Goal: Check status: Check status

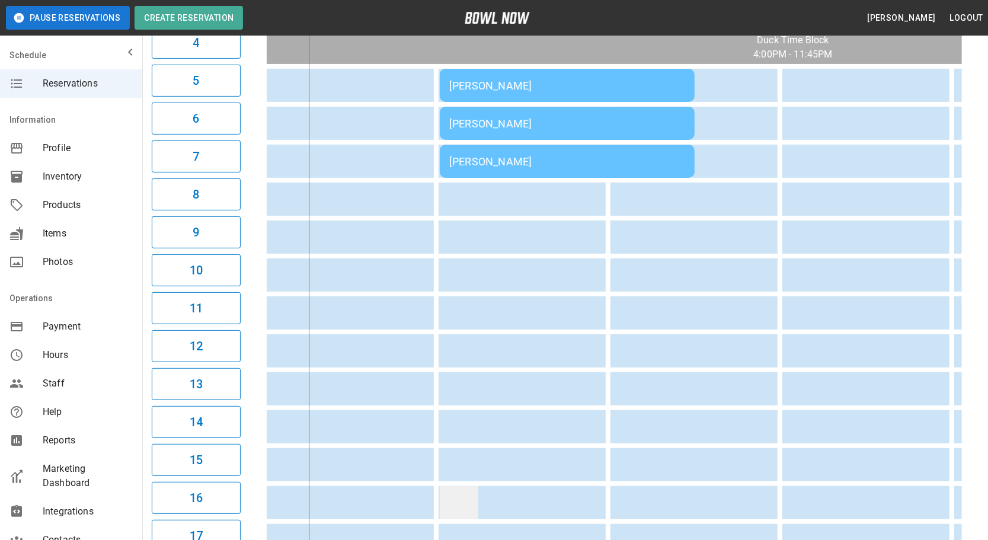
scroll to position [53, 0]
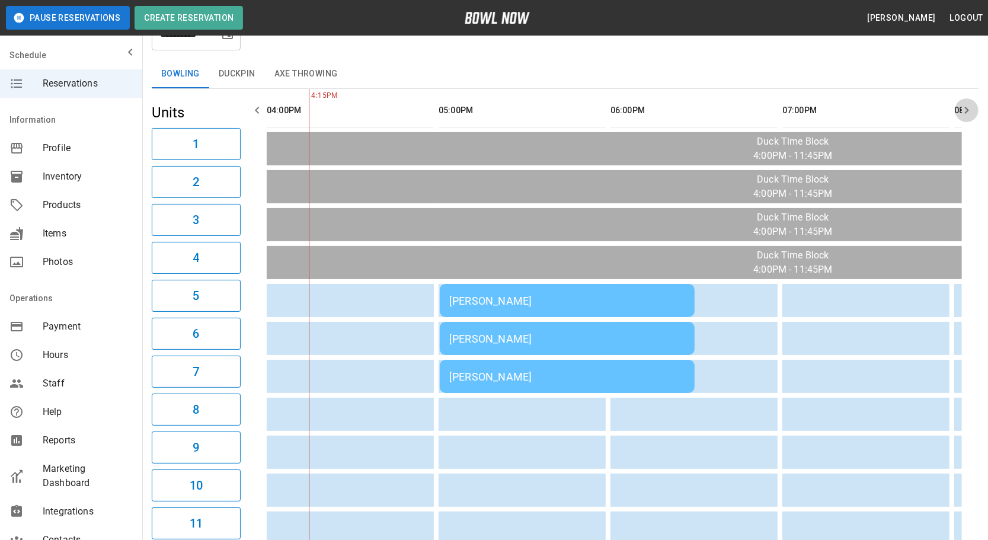
click at [965, 112] on icon "button" at bounding box center [967, 110] width 14 height 14
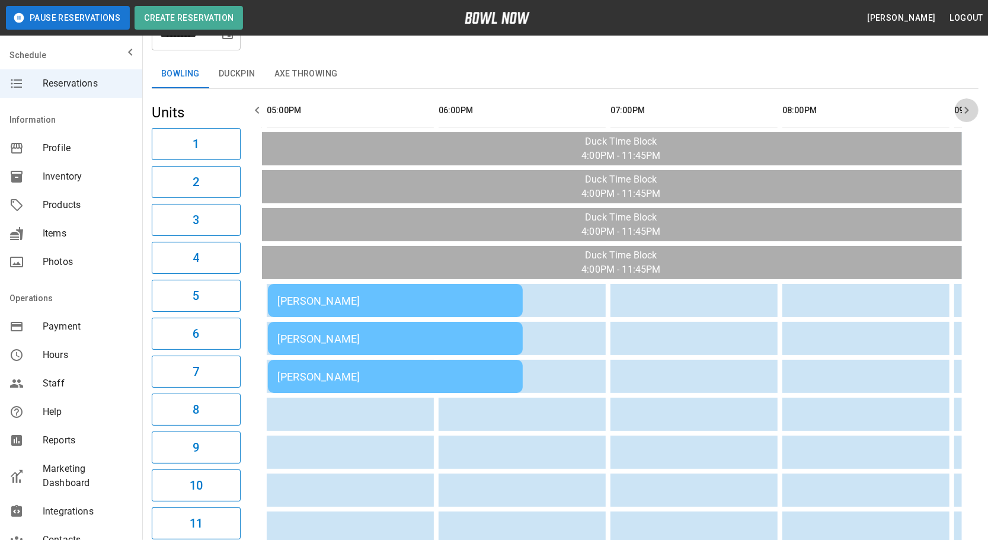
click at [965, 112] on icon "button" at bounding box center [967, 110] width 14 height 14
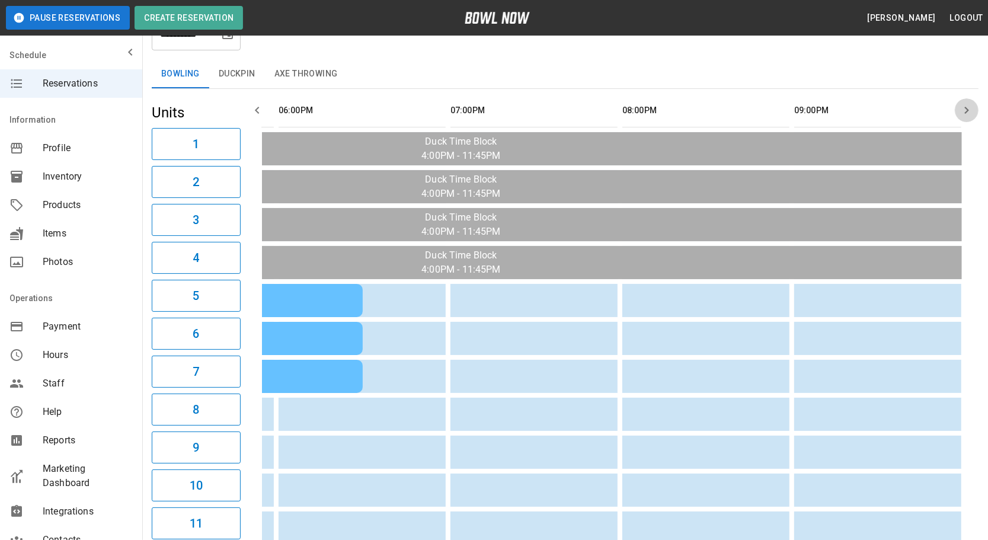
click at [965, 112] on icon "button" at bounding box center [967, 110] width 14 height 14
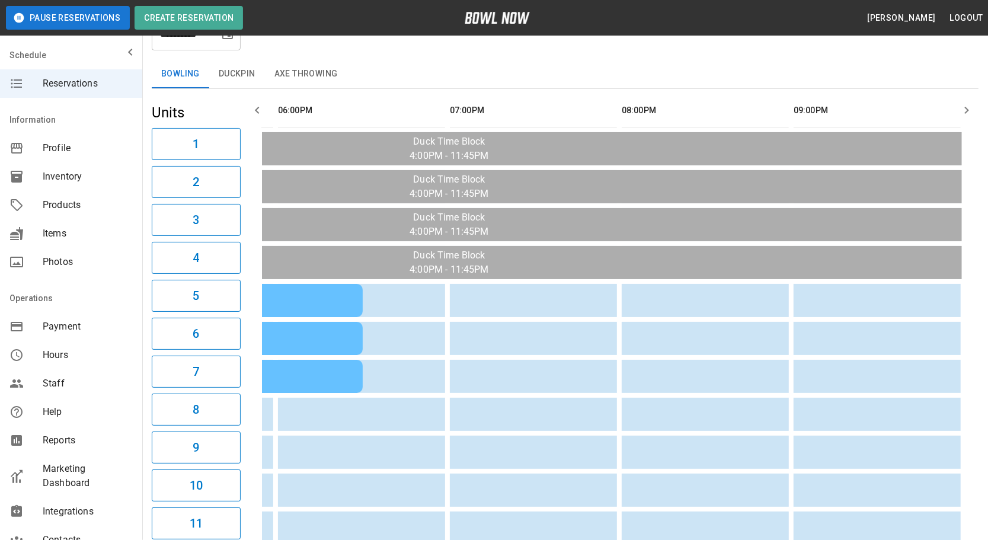
click at [269, 110] on th "sticky table" at bounding box center [257, 111] width 39 height 34
click at [261, 112] on icon "button" at bounding box center [257, 110] width 14 height 14
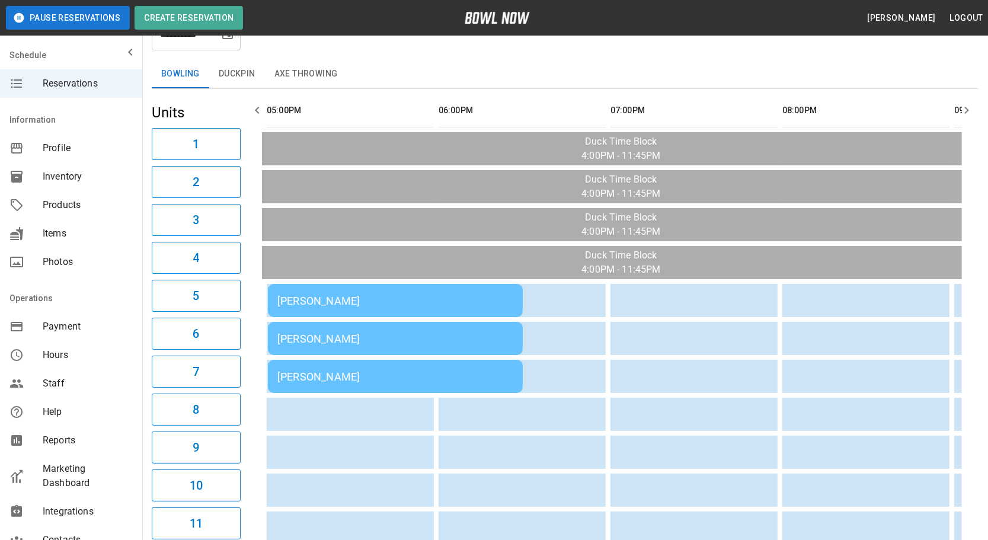
click at [261, 112] on icon "button" at bounding box center [257, 110] width 14 height 14
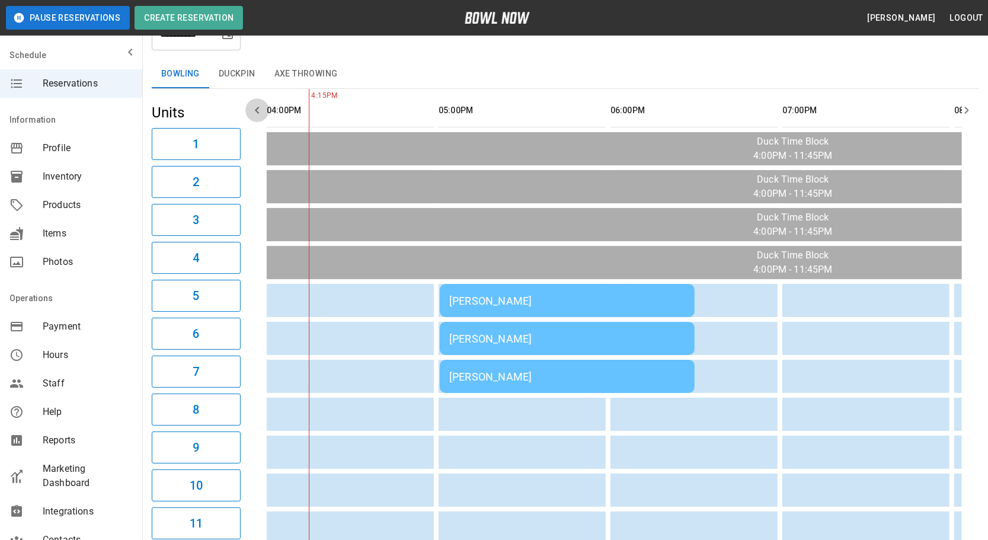
click at [261, 112] on icon "button" at bounding box center [257, 110] width 14 height 14
click at [240, 74] on button "Duckpin" at bounding box center [237, 74] width 56 height 28
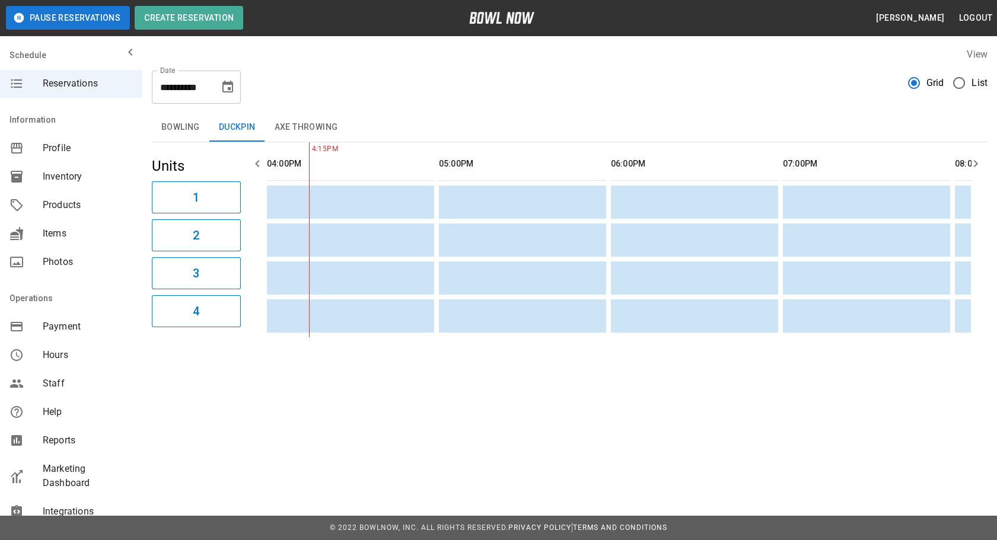
click at [968, 165] on icon "button" at bounding box center [975, 164] width 14 height 14
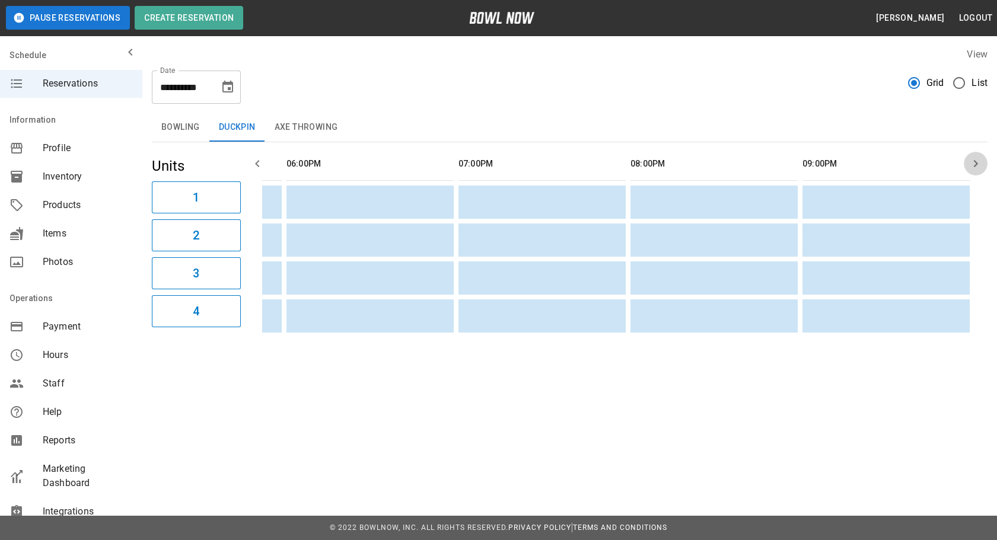
click at [968, 165] on icon "button" at bounding box center [975, 164] width 14 height 14
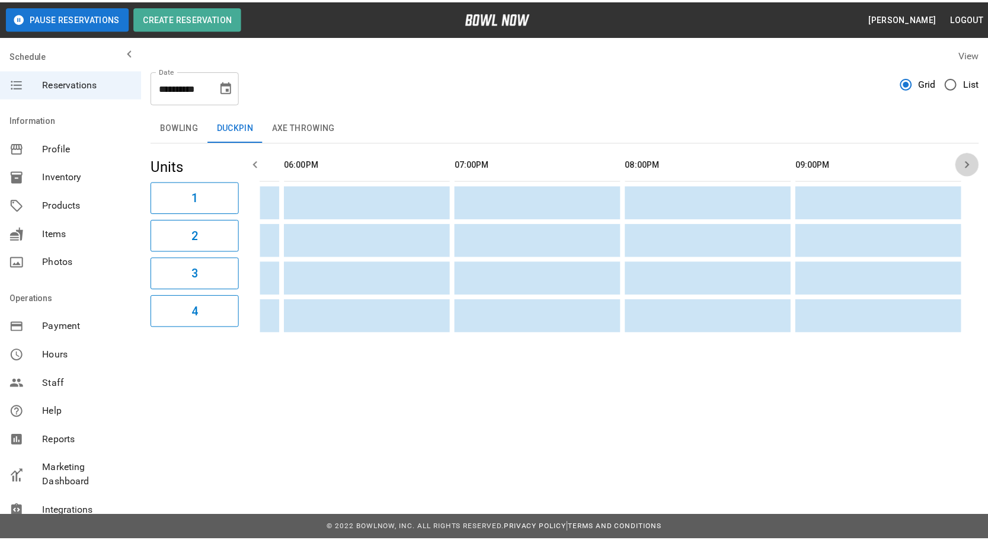
scroll to position [0, 325]
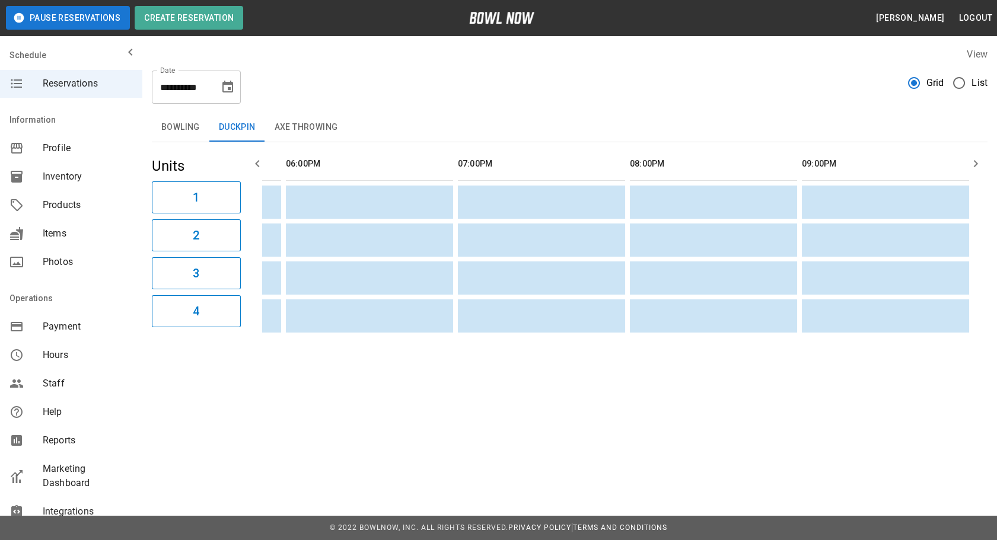
click at [152, 136] on button "Bowling" at bounding box center [181, 127] width 58 height 28
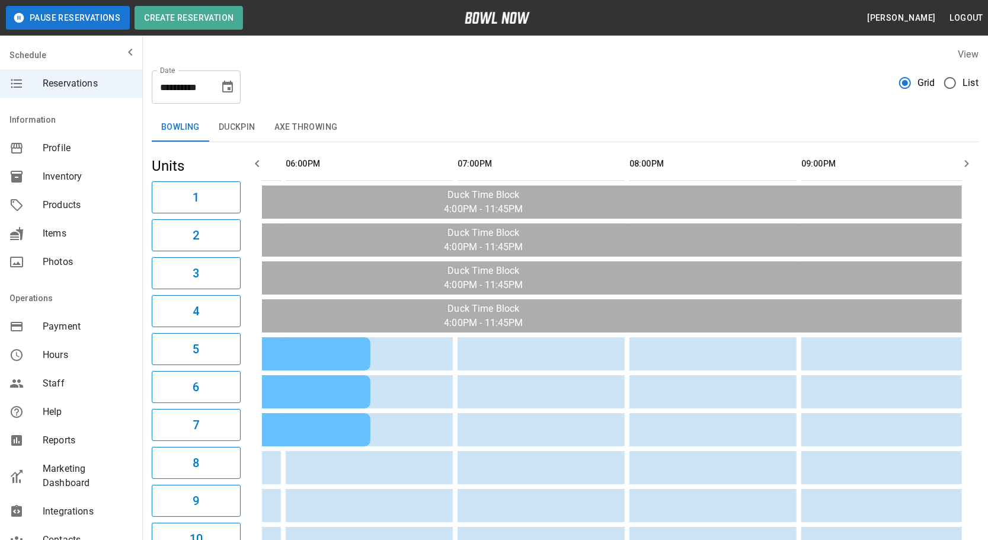
click at [255, 168] on icon "button" at bounding box center [257, 164] width 14 height 14
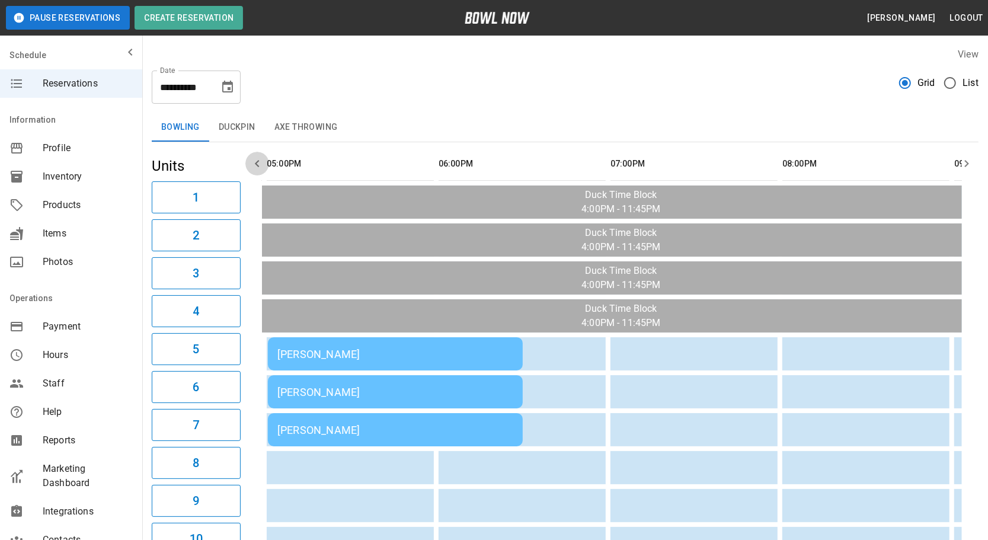
click at [255, 168] on icon "button" at bounding box center [257, 164] width 14 height 14
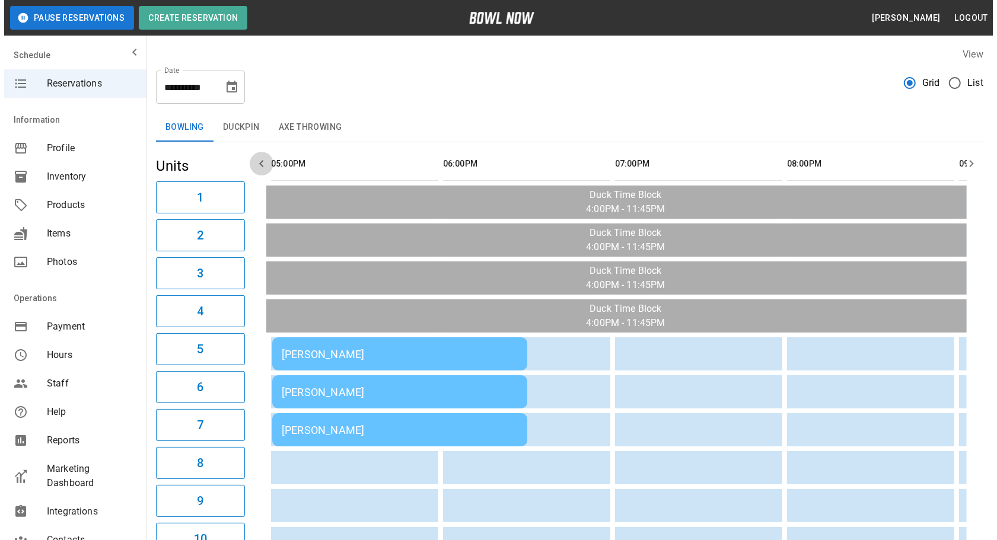
scroll to position [0, 0]
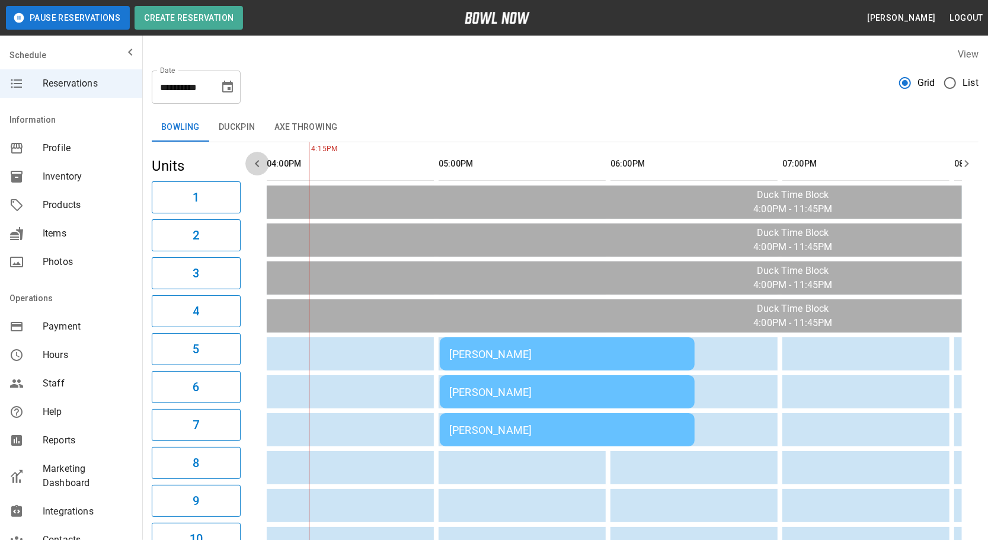
click at [255, 168] on icon "button" at bounding box center [257, 164] width 14 height 14
click at [501, 362] on td "[PERSON_NAME]" at bounding box center [567, 353] width 255 height 33
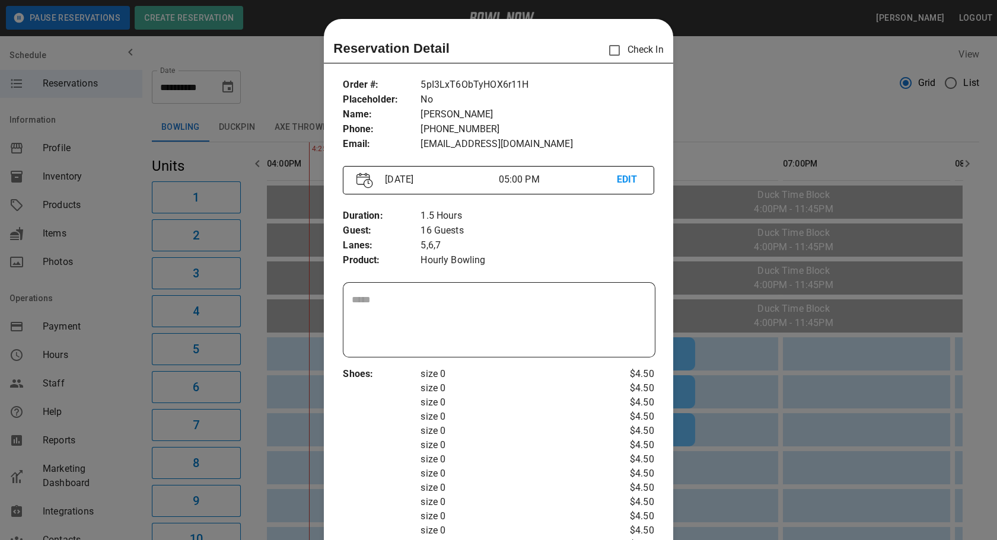
scroll to position [18, 0]
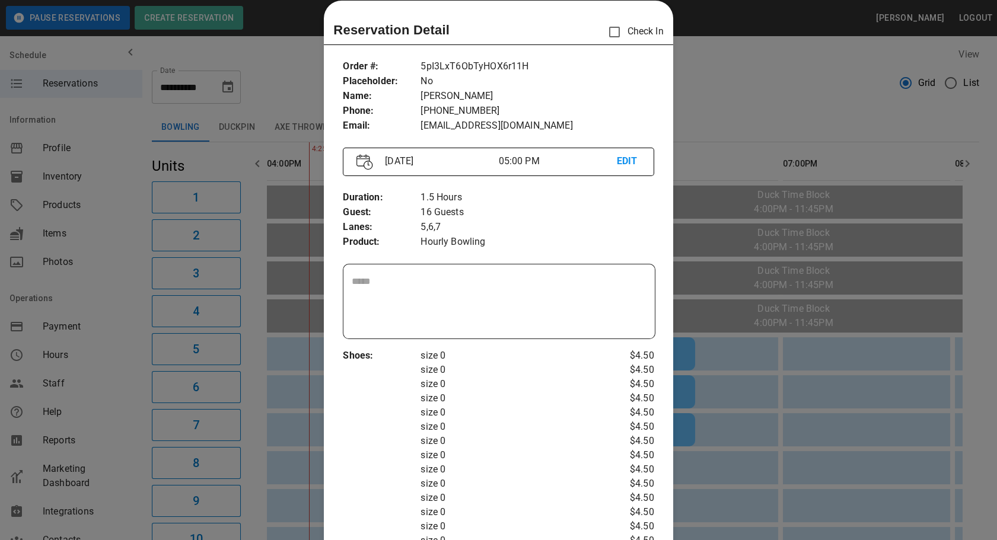
click at [878, 316] on div at bounding box center [498, 270] width 997 height 540
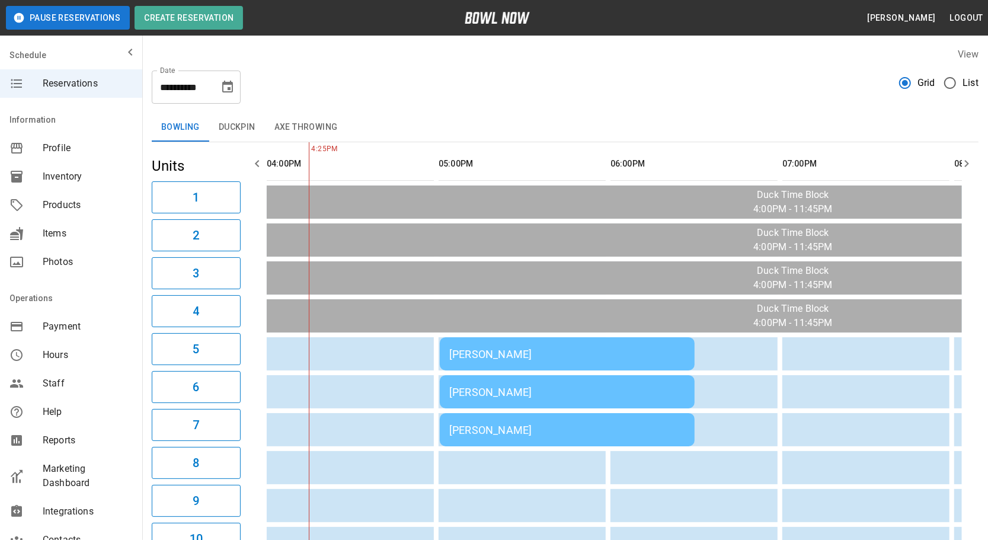
click at [642, 375] on td "[PERSON_NAME]" at bounding box center [567, 391] width 255 height 33
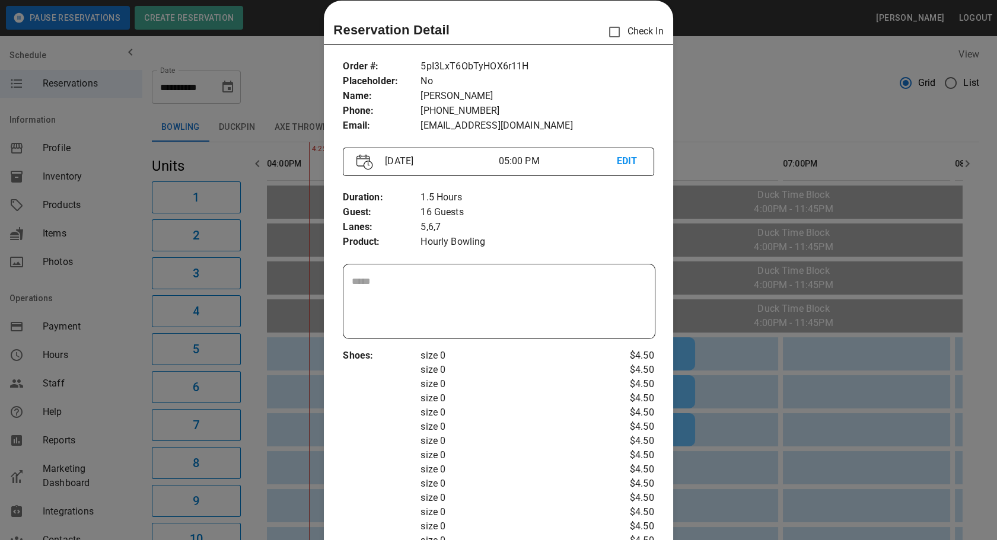
click at [757, 90] on div at bounding box center [498, 270] width 997 height 540
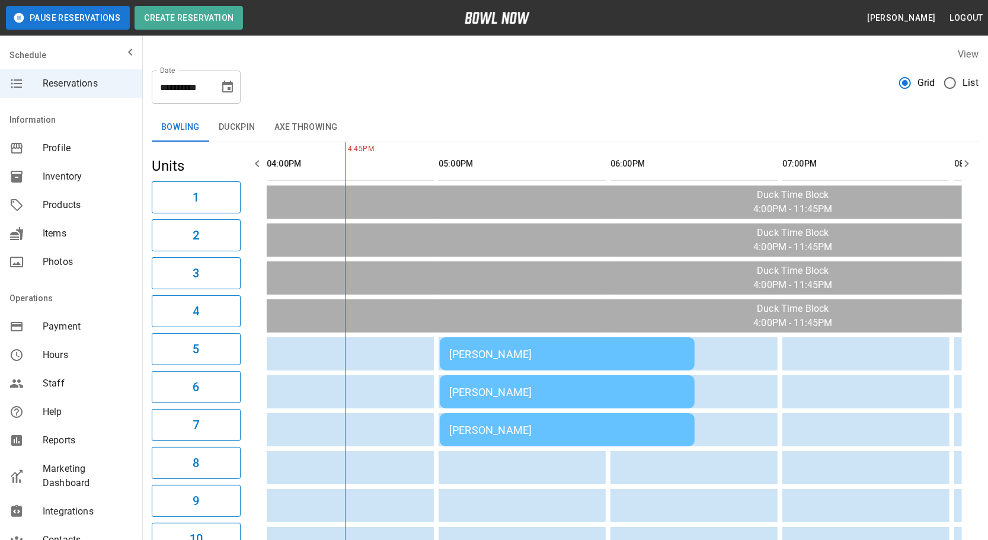
click at [492, 429] on div "[PERSON_NAME]" at bounding box center [567, 430] width 236 height 12
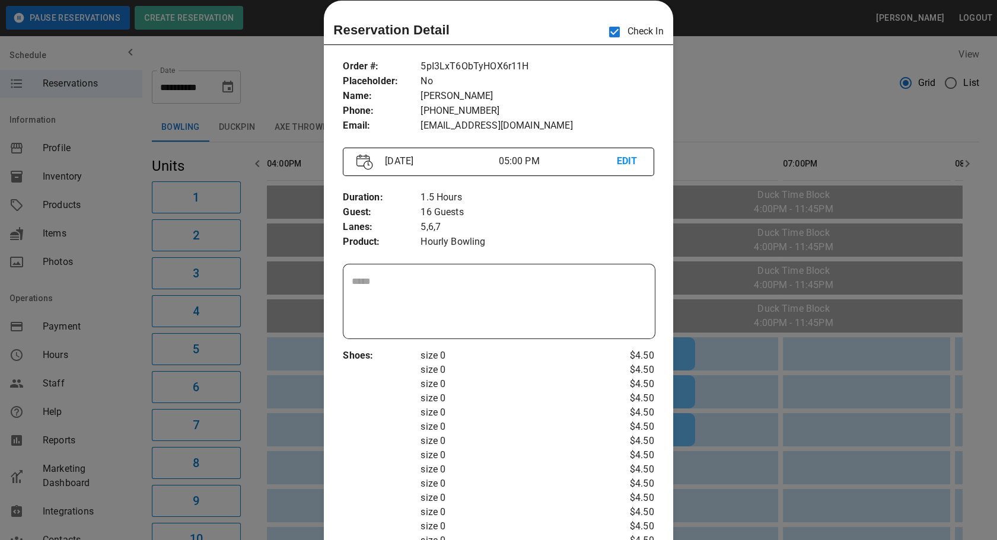
click at [818, 407] on div at bounding box center [498, 270] width 997 height 540
